Goal: Check status

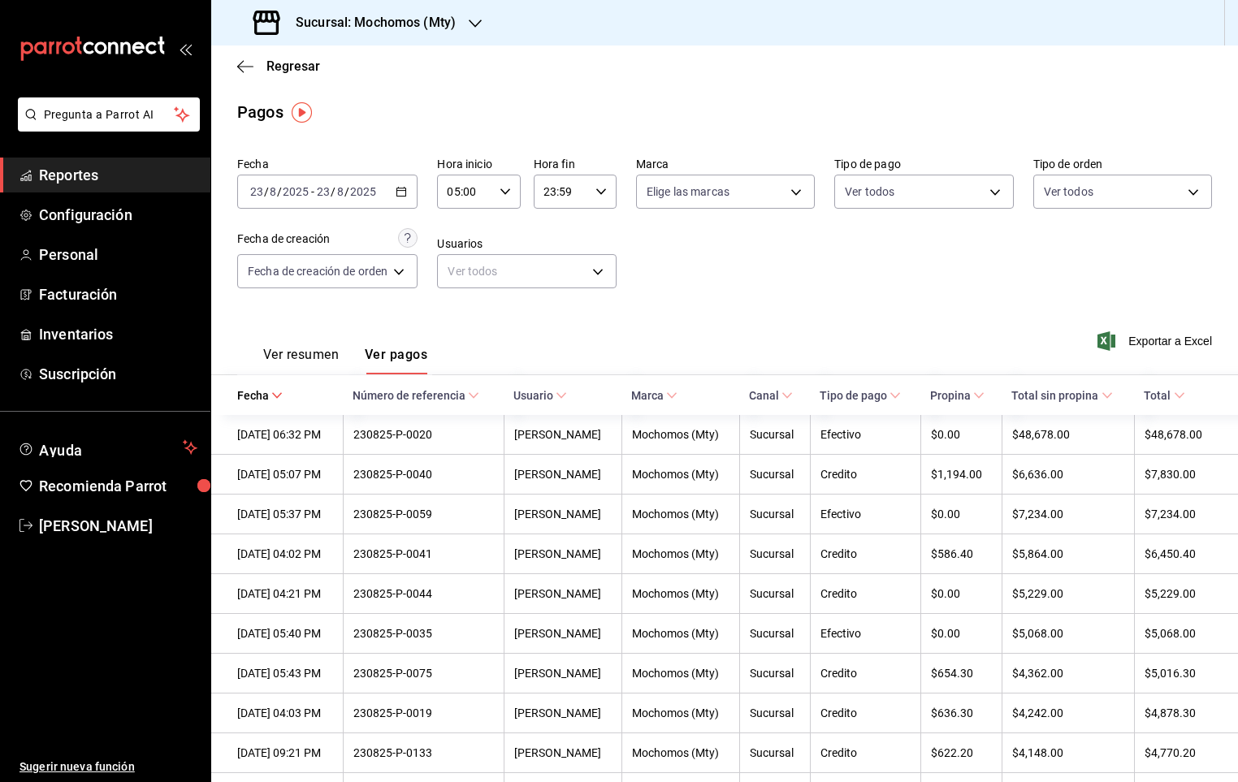
click at [495, 191] on div "05:00 Hora inicio" at bounding box center [478, 192] width 83 height 34
click at [453, 231] on span "05" at bounding box center [460, 237] width 15 height 13
click at [240, 67] on div at bounding box center [619, 391] width 1238 height 782
click at [253, 64] on span "Regresar" at bounding box center [278, 65] width 83 height 15
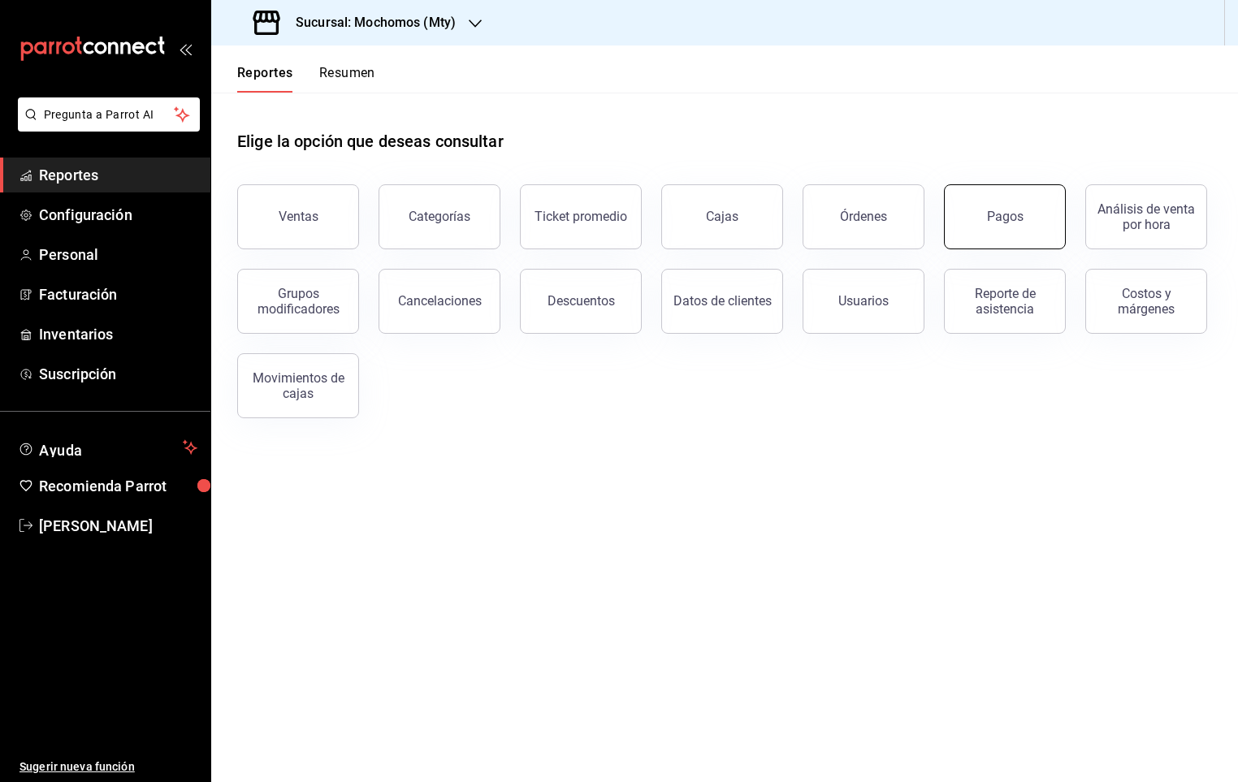
click at [977, 212] on button "Pagos" at bounding box center [1005, 216] width 122 height 65
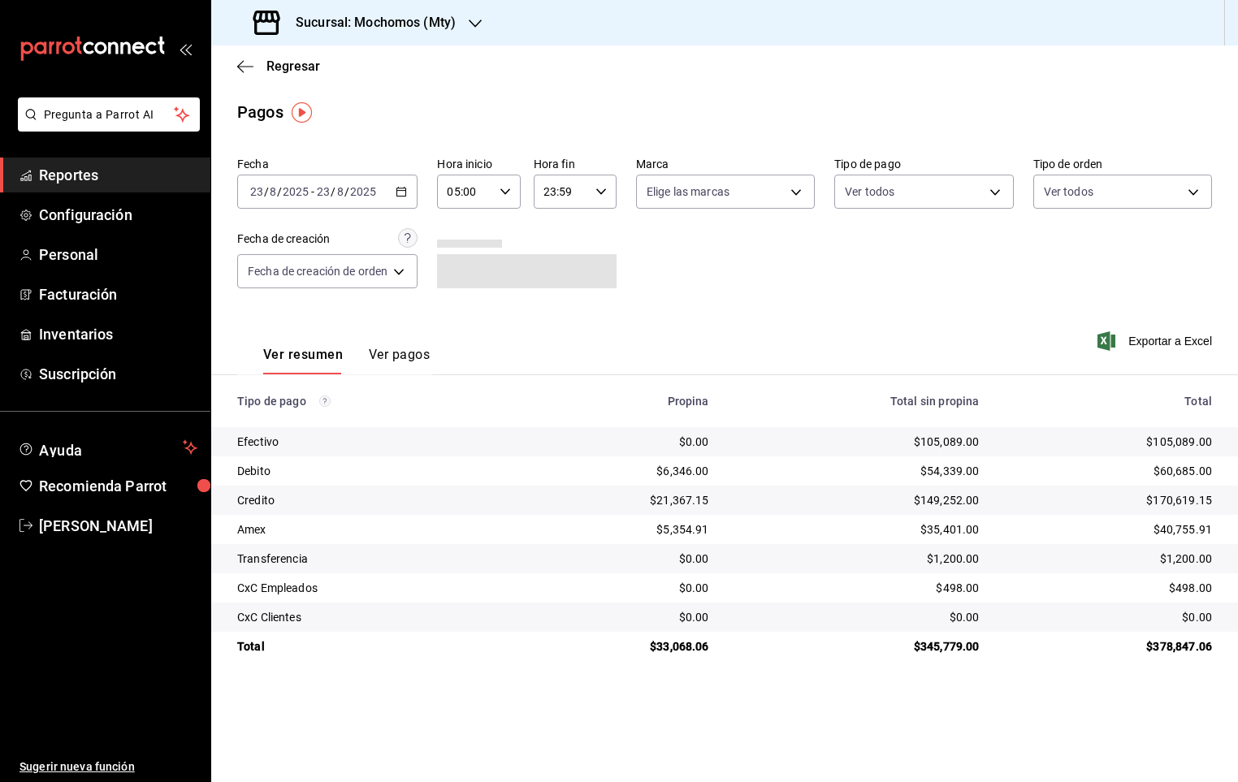
click at [492, 200] on input "05:00" at bounding box center [464, 191] width 55 height 32
click at [465, 236] on span "05" at bounding box center [459, 237] width 15 height 13
click at [798, 254] on div at bounding box center [619, 391] width 1238 height 782
click at [276, 62] on span "Regresar" at bounding box center [293, 65] width 54 height 15
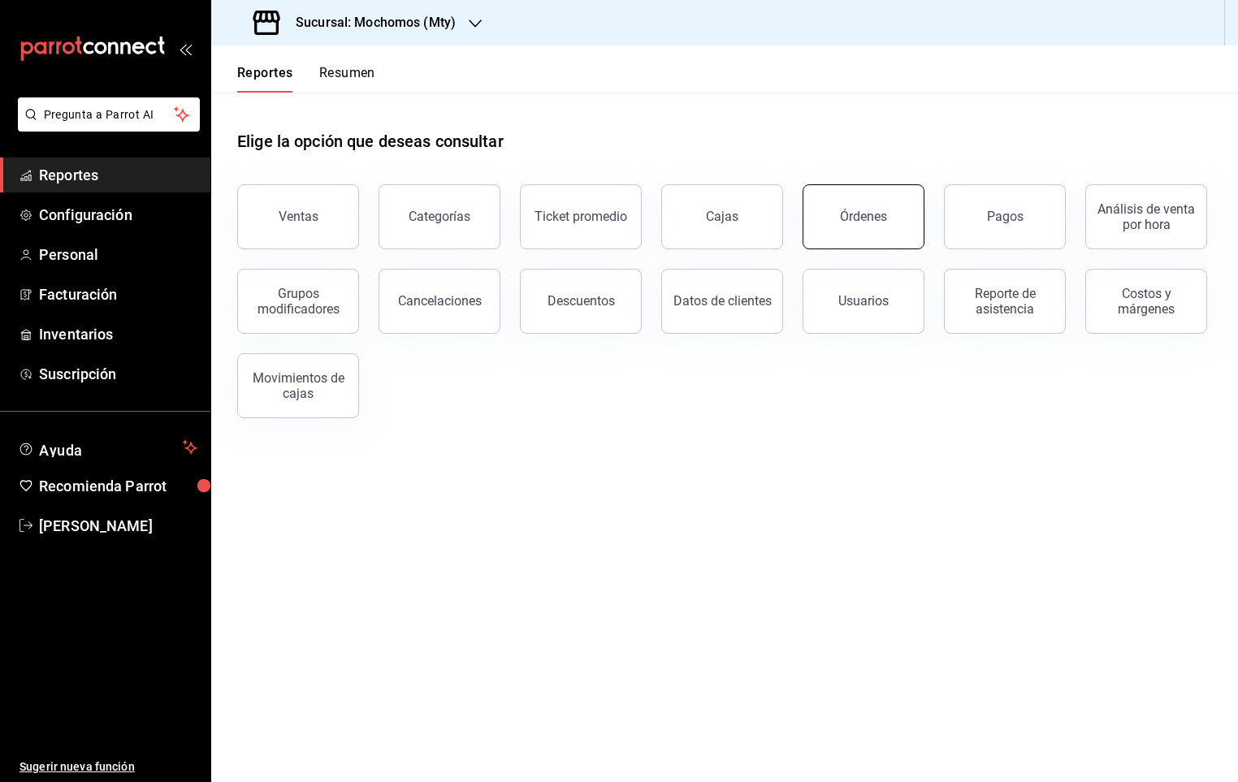
click at [844, 203] on button "Órdenes" at bounding box center [863, 216] width 122 height 65
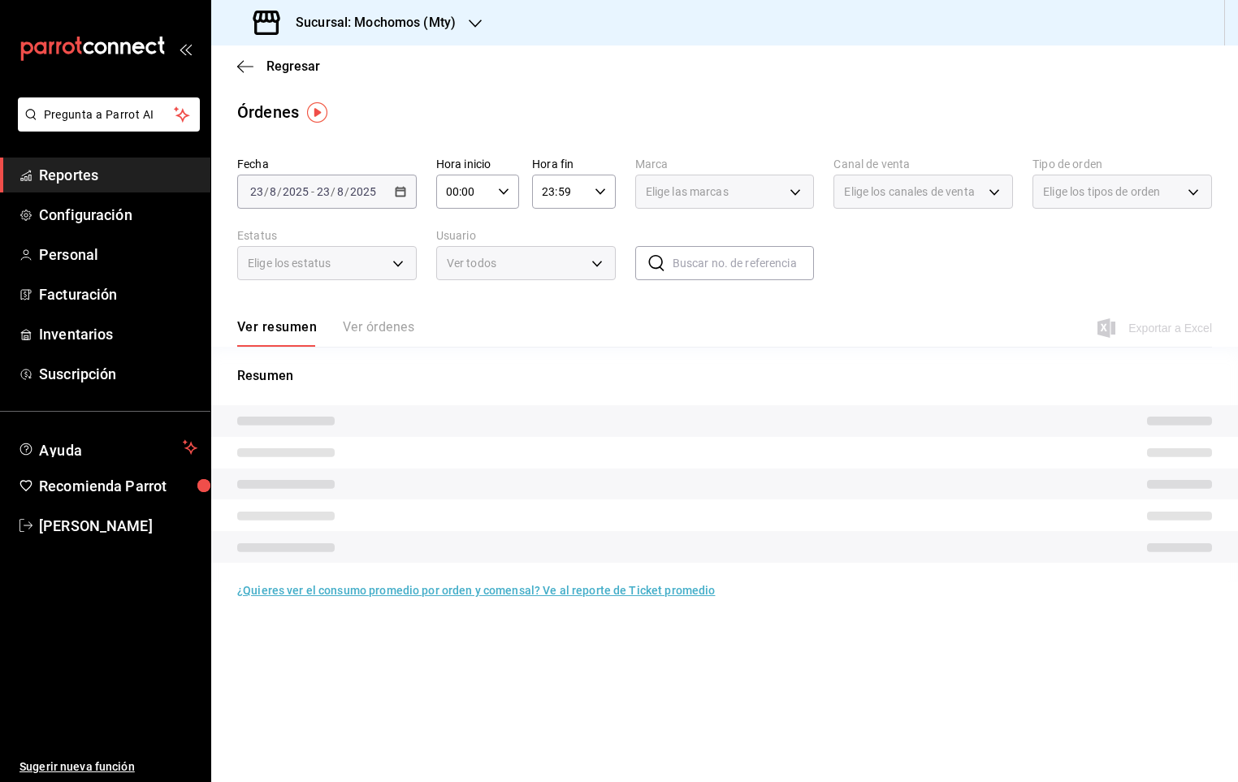
click at [473, 193] on input "00:00" at bounding box center [463, 191] width 55 height 32
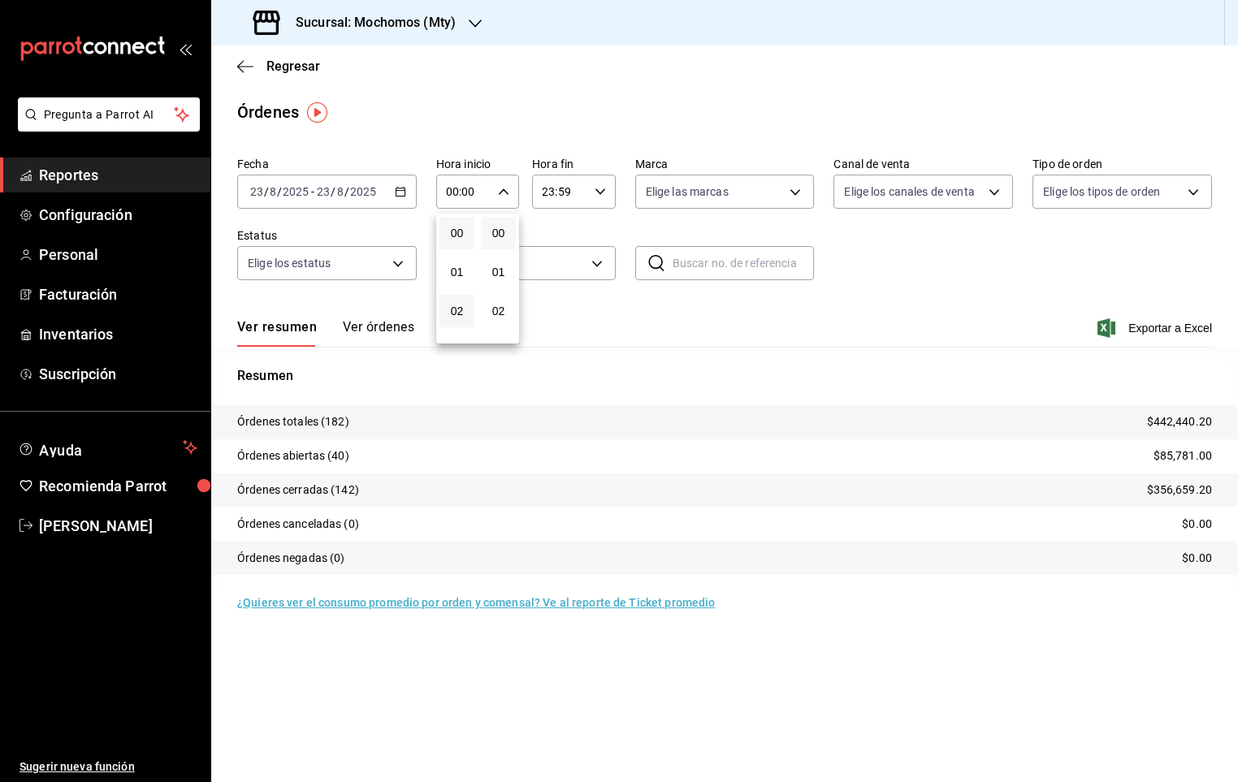
scroll to position [122, 0]
click at [463, 300] on span "05" at bounding box center [456, 306] width 15 height 13
type input "05:00"
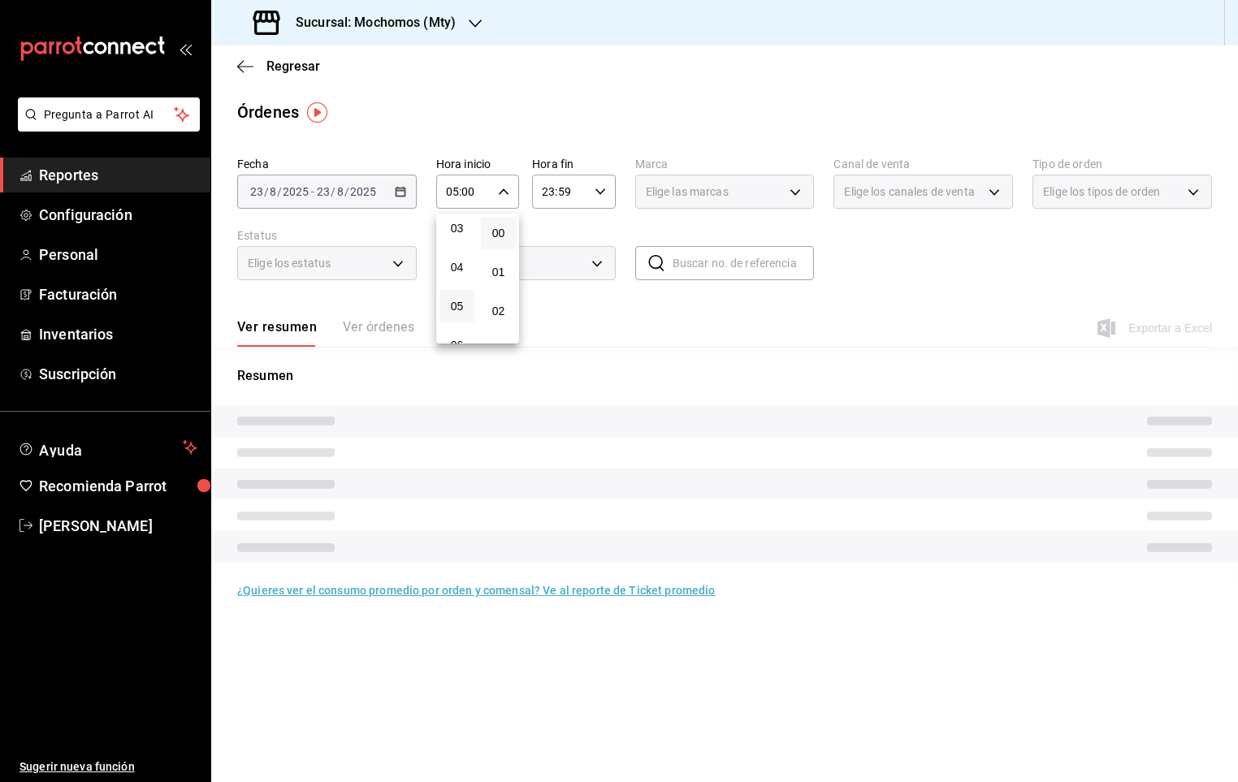
click at [525, 81] on div at bounding box center [619, 391] width 1238 height 782
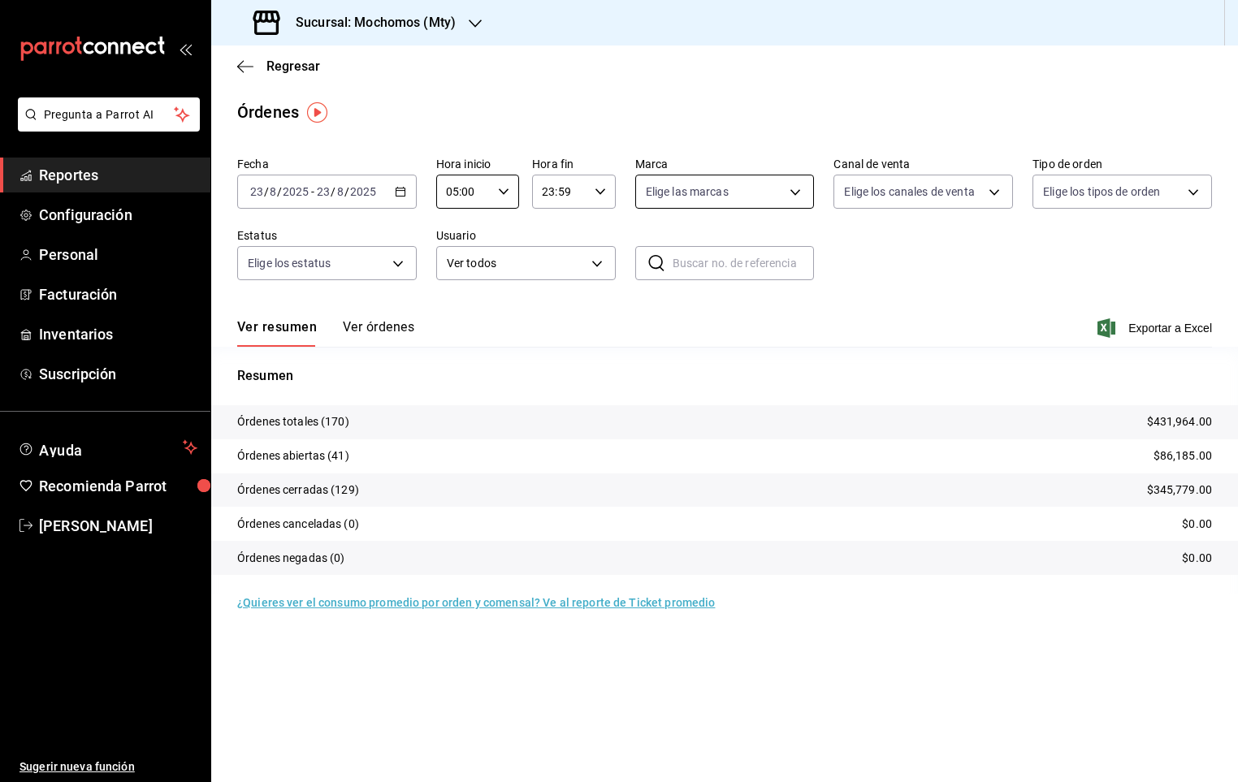
click at [756, 184] on body "Pregunta a Parrot AI Reportes Configuración Personal Facturación Inventarios Su…" at bounding box center [619, 391] width 1238 height 782
click at [746, 140] on div at bounding box center [619, 391] width 1238 height 782
click at [249, 59] on icon "button" at bounding box center [245, 66] width 16 height 15
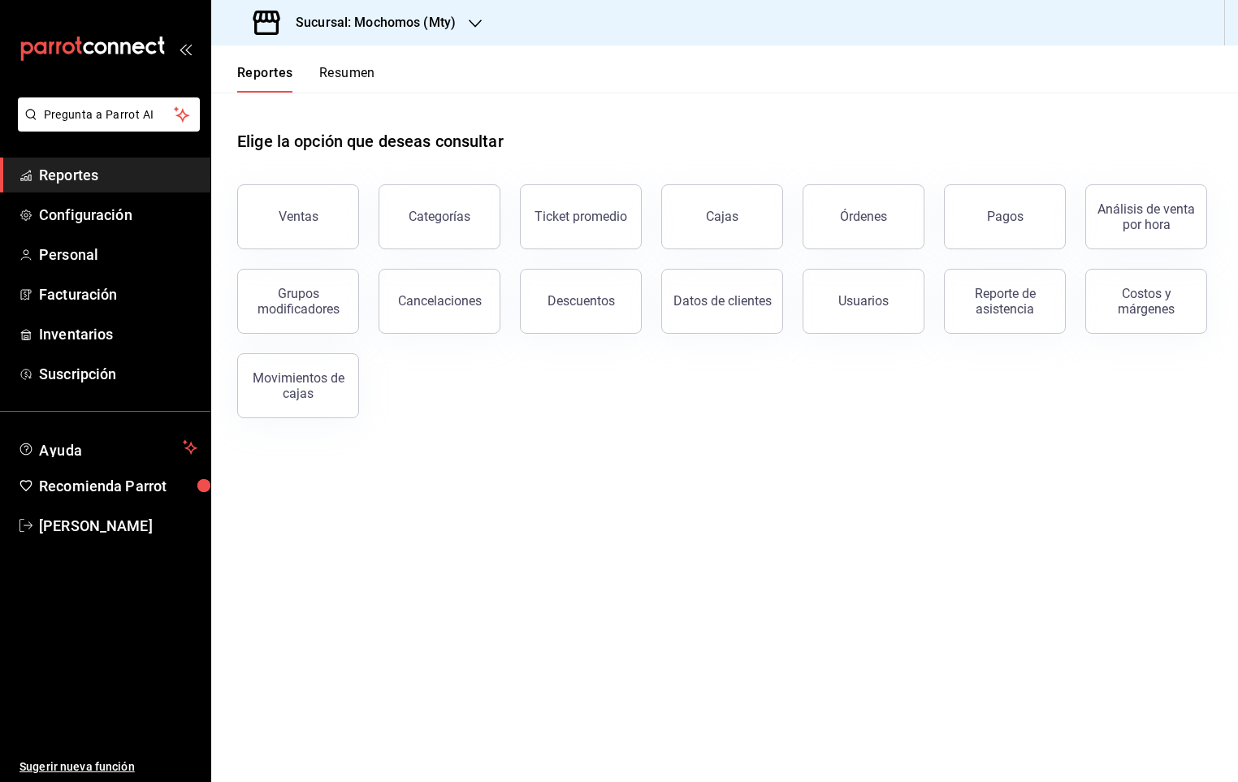
click at [344, 74] on button "Resumen" at bounding box center [347, 79] width 56 height 28
